Goal: Information Seeking & Learning: Learn about a topic

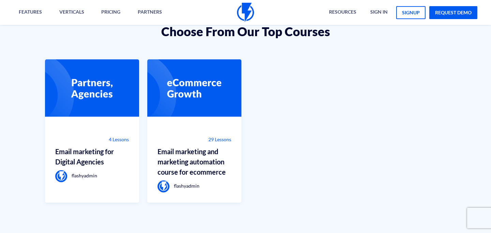
scroll to position [481, 0]
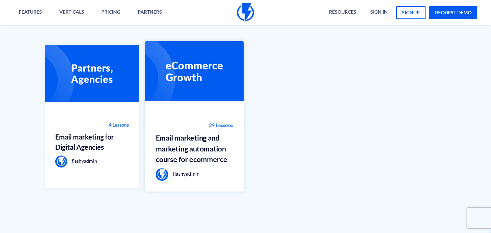
click at [203, 135] on h3 "Email marketing and marketing automation course for ecommerce" at bounding box center [194, 148] width 77 height 32
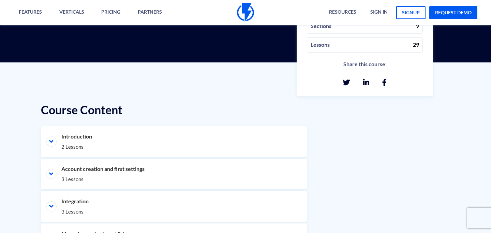
scroll to position [257, 0]
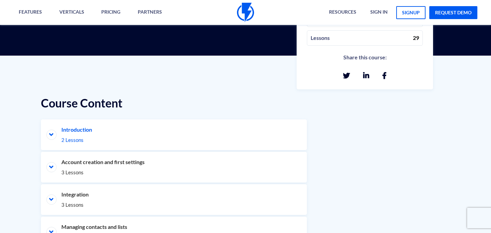
click at [97, 135] on li "Introduction 2 Lessons" at bounding box center [174, 134] width 266 height 31
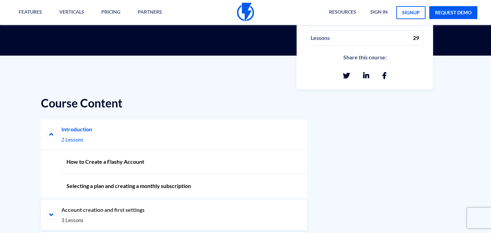
click at [97, 135] on li "Introduction 2 Lessons" at bounding box center [174, 134] width 266 height 31
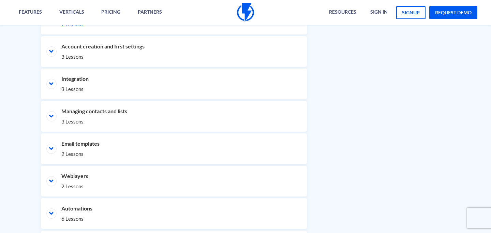
scroll to position [373, 0]
click at [83, 146] on li "Email templates 2 Lessons" at bounding box center [174, 148] width 266 height 31
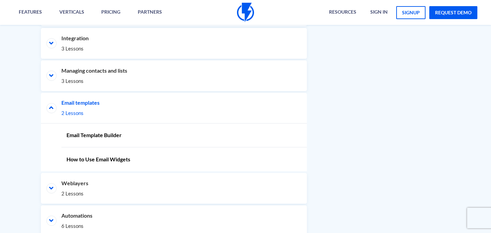
scroll to position [413, 0]
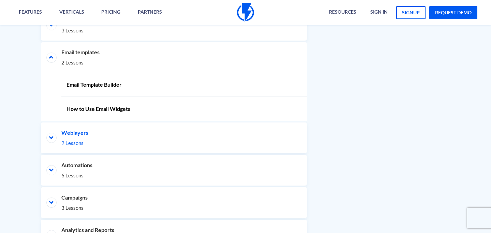
click at [89, 139] on li "Weblayers 2 Lessons" at bounding box center [174, 137] width 266 height 31
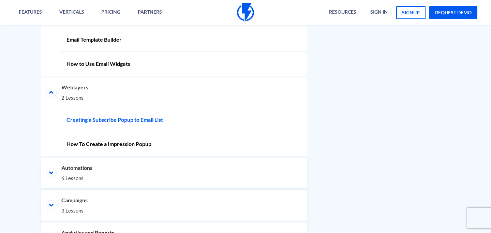
scroll to position [511, 0]
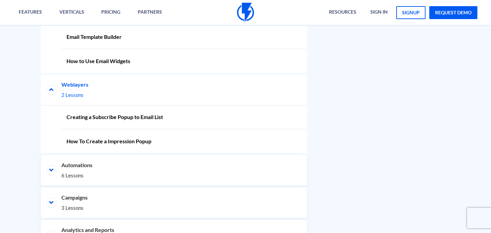
click at [95, 100] on li "Weblayers 2 Lessons" at bounding box center [174, 90] width 266 height 31
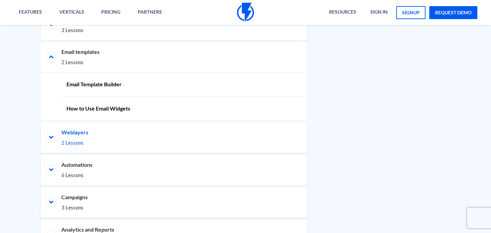
scroll to position [463, 0]
click at [95, 69] on li "Email templates 2 Lessons" at bounding box center [174, 57] width 266 height 31
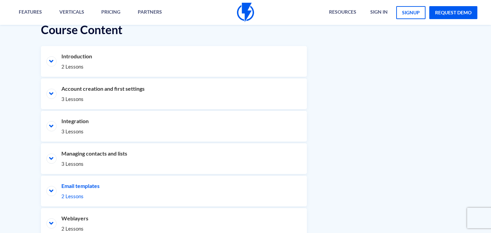
scroll to position [329, 0]
